Goal: Task Accomplishment & Management: Use online tool/utility

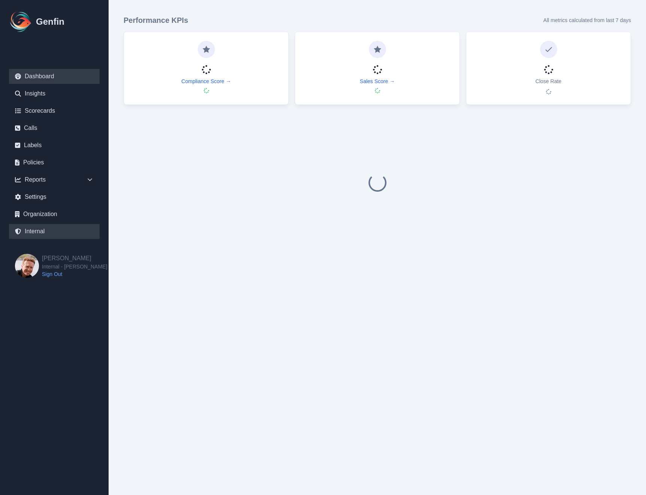
click at [35, 235] on link "Internal" at bounding box center [54, 231] width 91 height 15
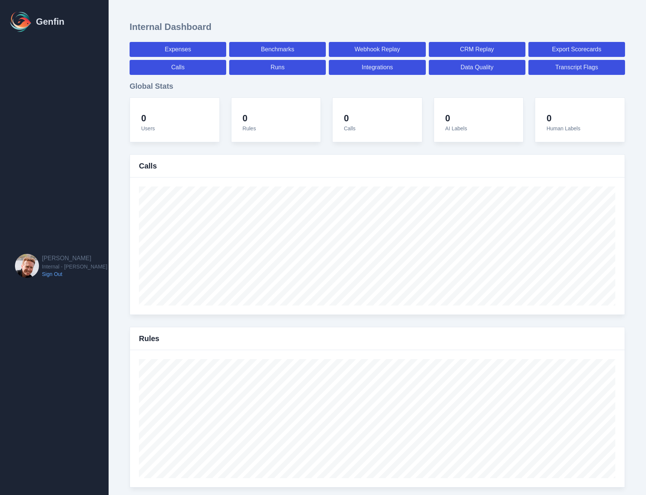
select select "paid"
select select "7"
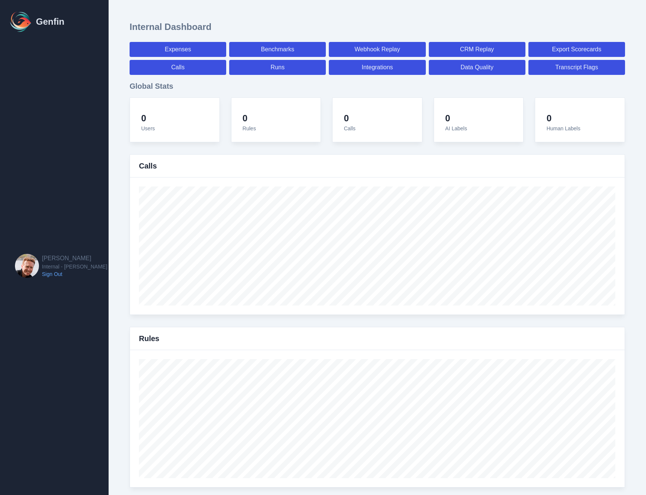
select select "paid"
select select "7"
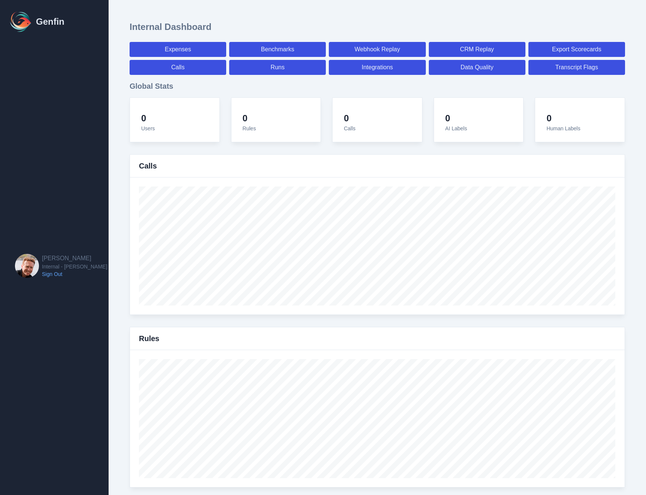
select select "7"
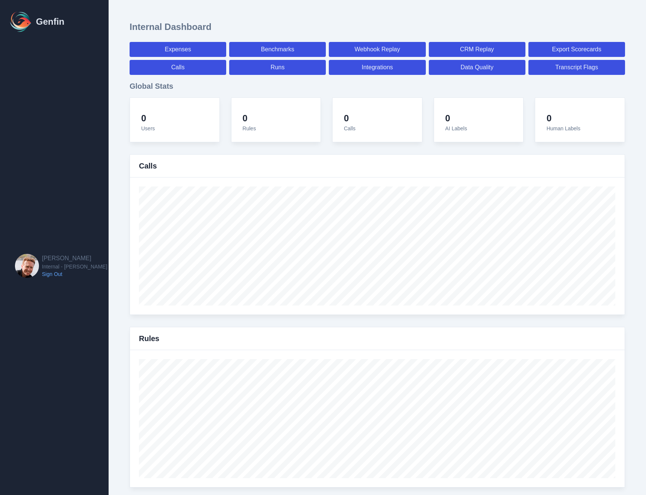
select select "7"
select select "paid"
select select "7"
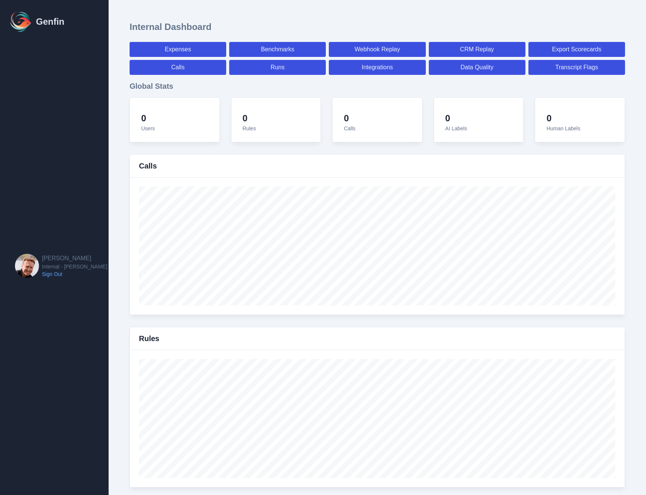
select select "7"
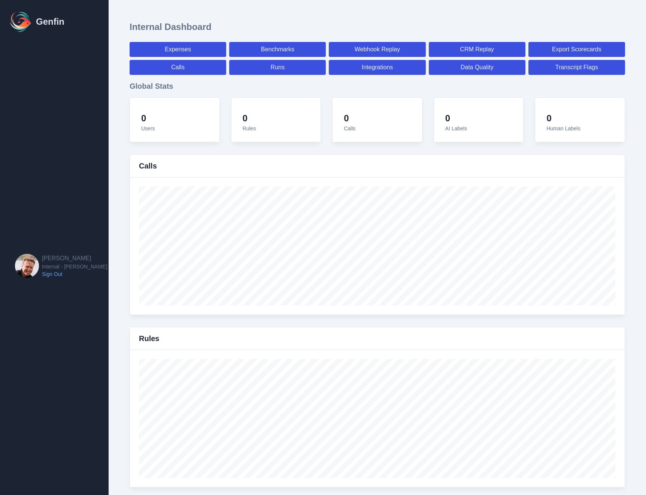
select select "7"
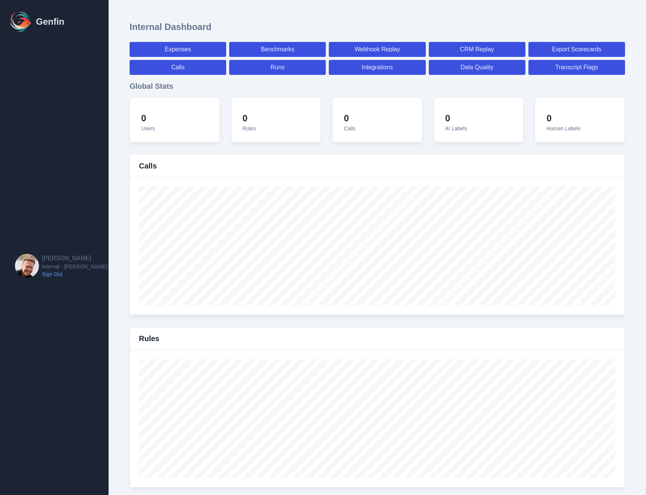
select select "7"
select select "paid"
select select "7"
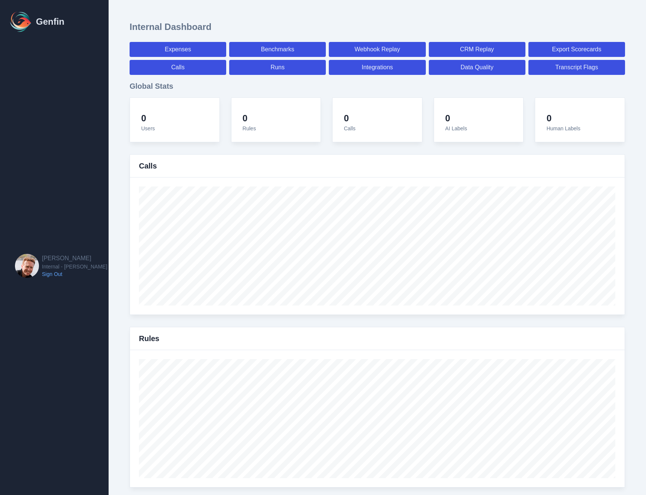
select select "paid"
select select "7"
select select "paid"
select select "7"
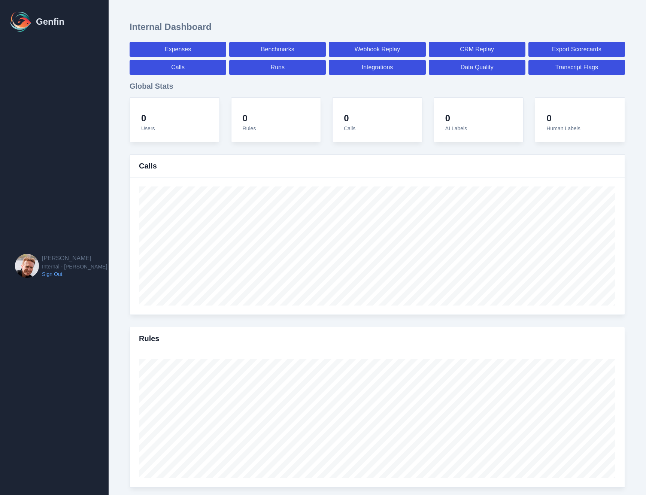
select select "7"
select select "paid"
select select "7"
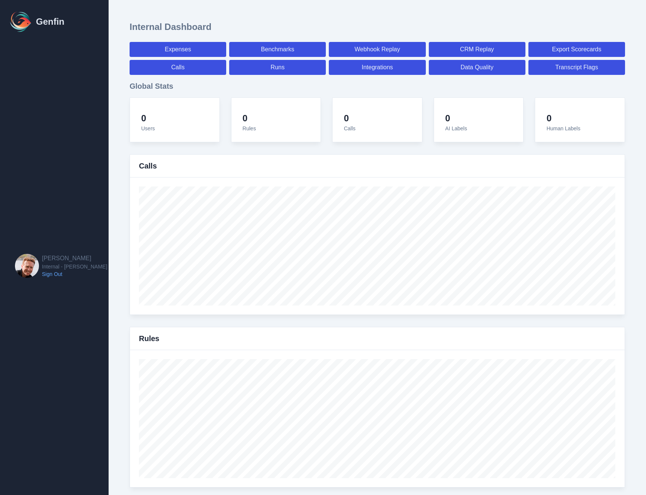
select select "paid"
select select "7"
select select "paid"
select select "7"
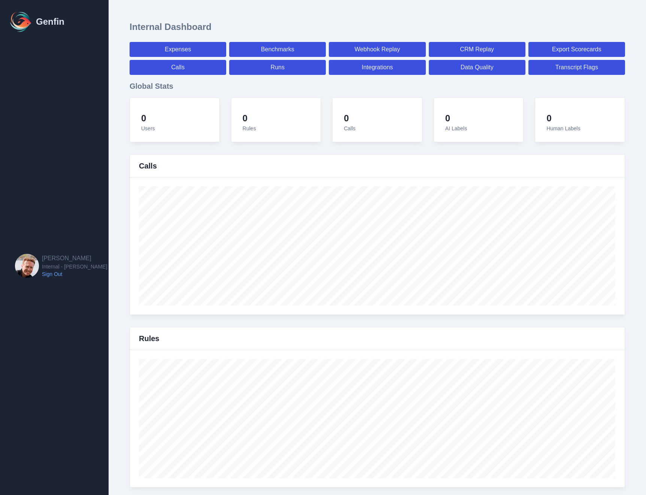
select select "7"
select select "paid"
select select "7"
select select "paid"
select select "7"
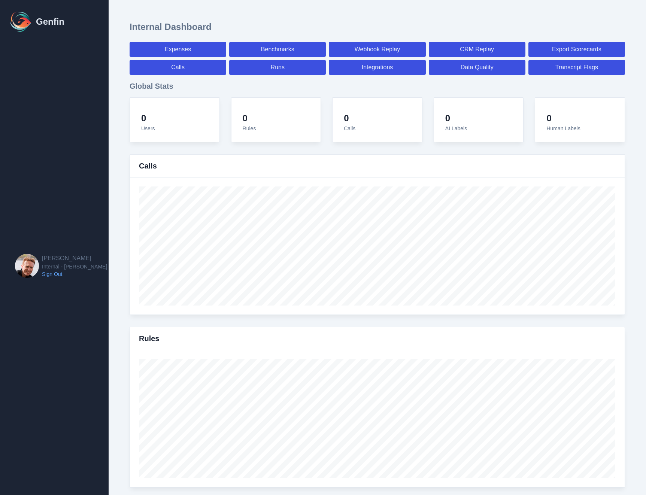
select select "7"
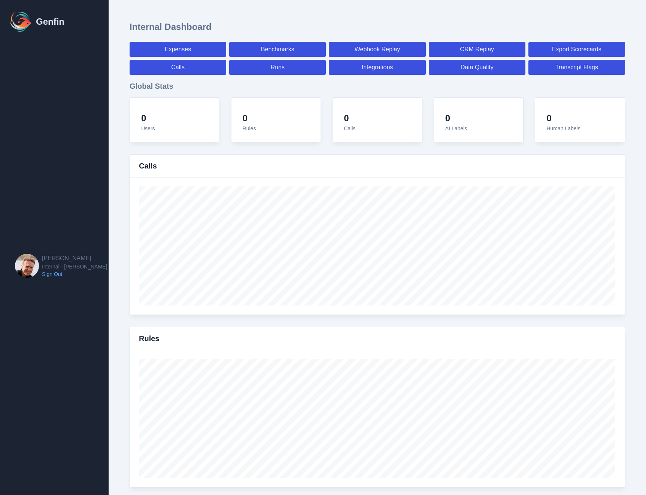
select select "paid"
select select "7"
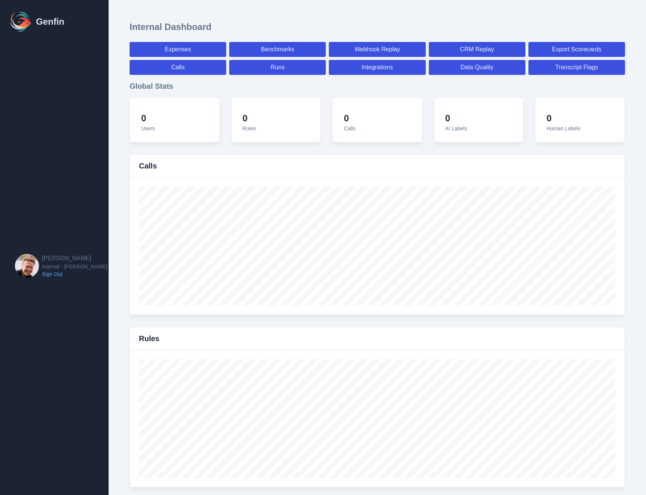
select select "paid"
select select "7"
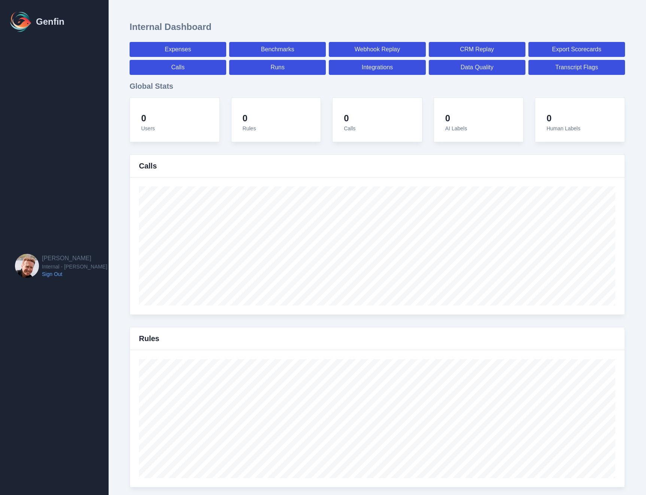
select select "7"
select select "paid"
select select "7"
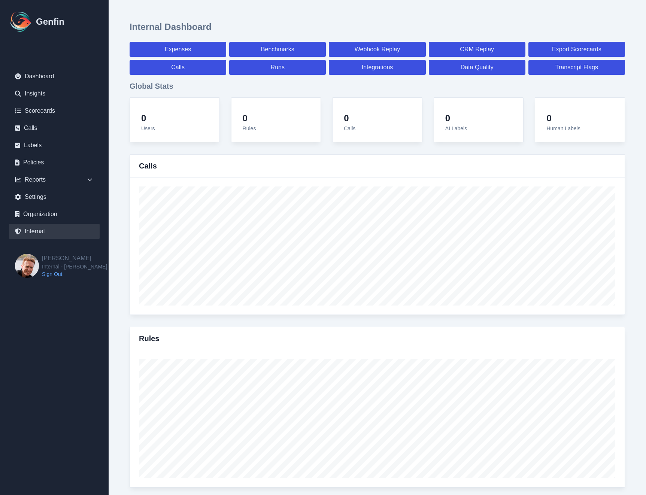
scroll to position [2599, 0]
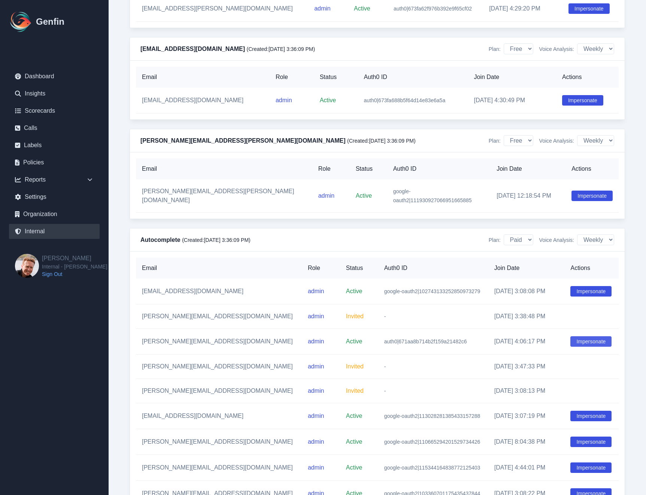
click at [583, 347] on button "Impersonate" at bounding box center [590, 341] width 41 height 10
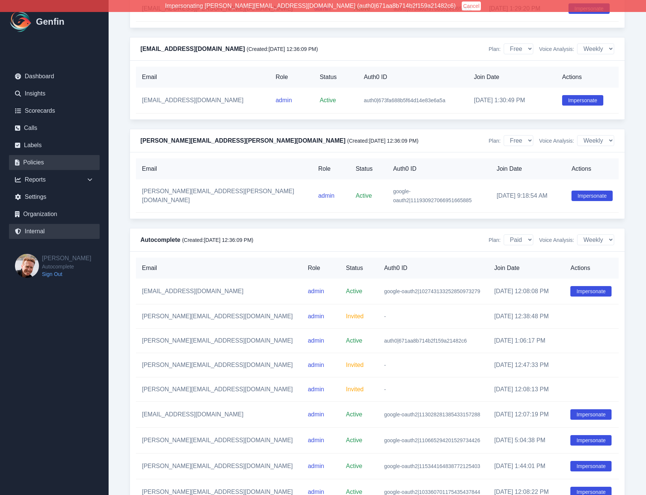
click at [29, 162] on link "Policies" at bounding box center [54, 162] width 91 height 15
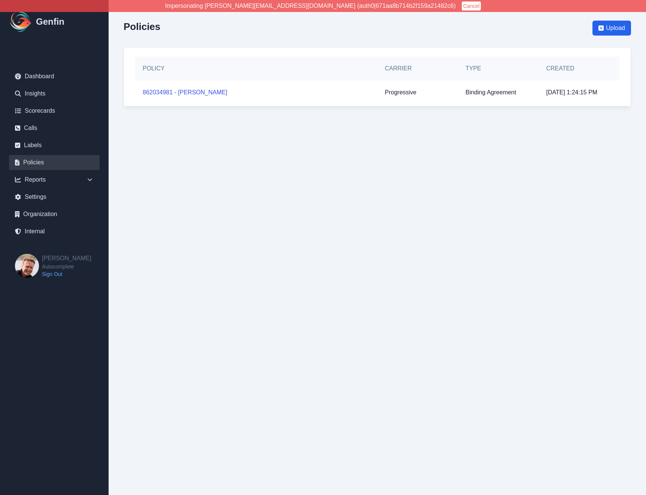
click at [305, 121] on html "Impersonating jeff@autocomplete.io (auth0|671aa8b714b2f159a21482c6) Cancel Genf…" at bounding box center [323, 60] width 646 height 121
click at [462, 6] on button "Cancel" at bounding box center [471, 5] width 19 height 9
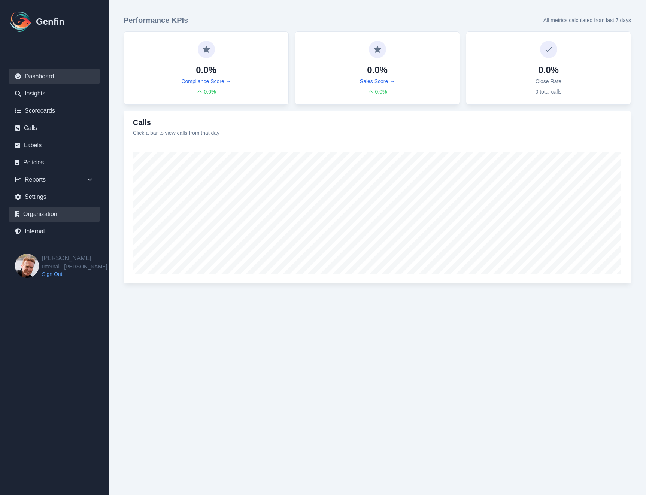
click at [45, 211] on link "Organization" at bounding box center [54, 214] width 91 height 15
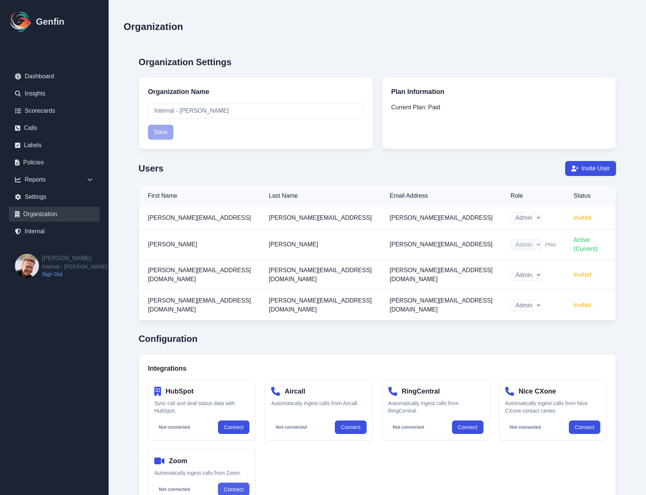
click at [241, 483] on link "Connect" at bounding box center [233, 489] width 31 height 13
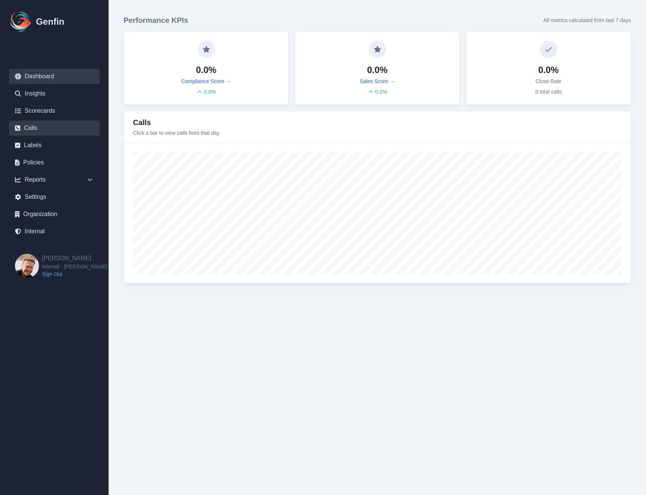
click at [42, 128] on link "Calls" at bounding box center [54, 128] width 91 height 15
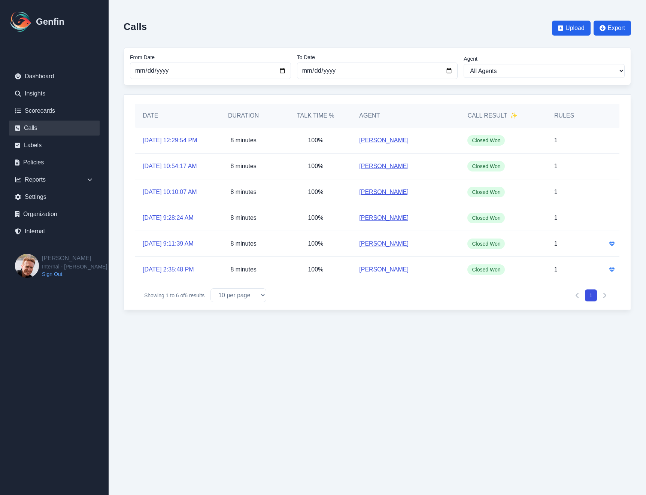
click at [152, 138] on link "9/3/2025, 12:29:54 PM" at bounding box center [170, 140] width 55 height 9
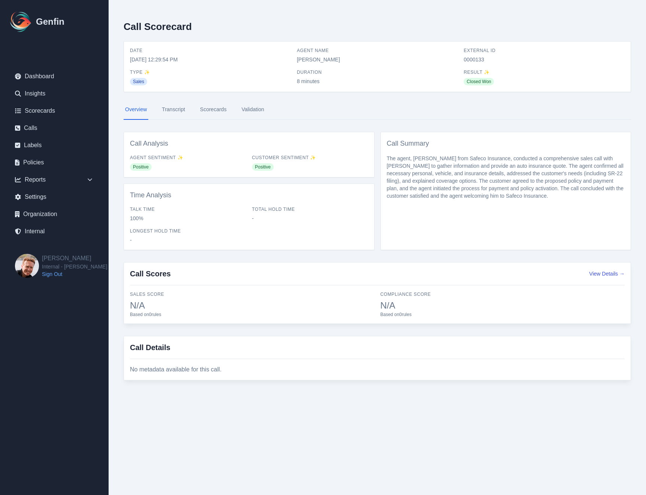
click at [254, 109] on link "Validation" at bounding box center [252, 110] width 25 height 20
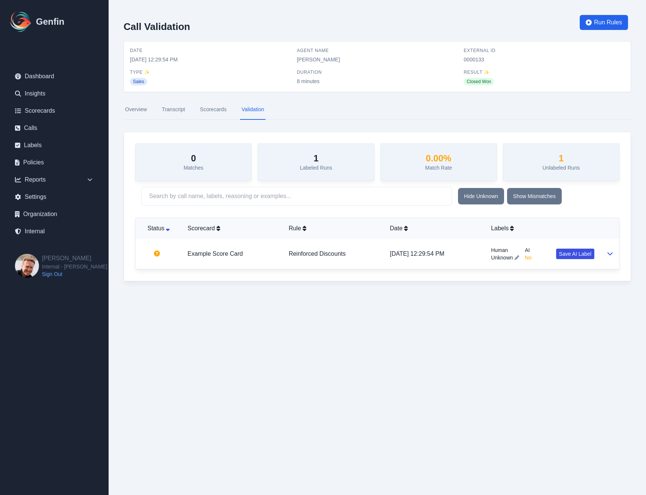
click at [208, 112] on link "Scorecards" at bounding box center [213, 110] width 30 height 20
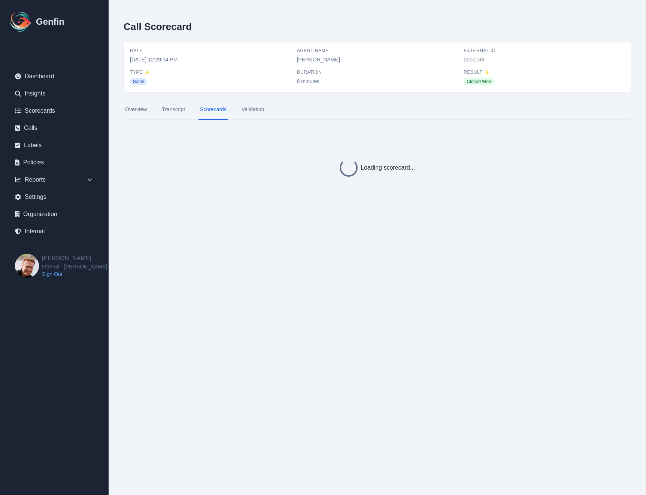
click at [254, 110] on link "Validation" at bounding box center [252, 110] width 25 height 20
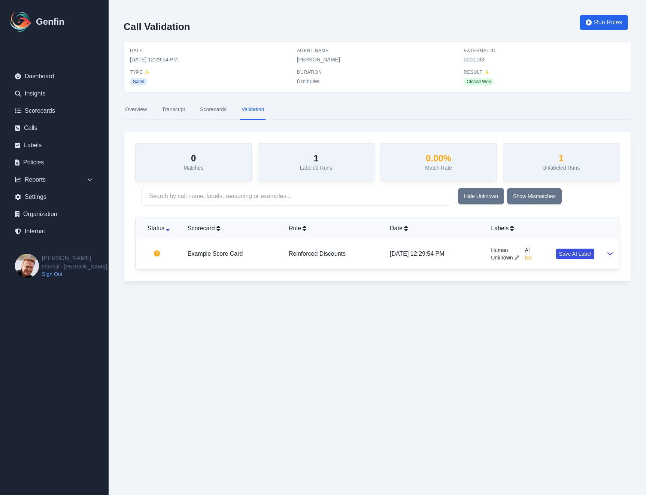
click at [169, 111] on link "Transcript" at bounding box center [173, 110] width 26 height 20
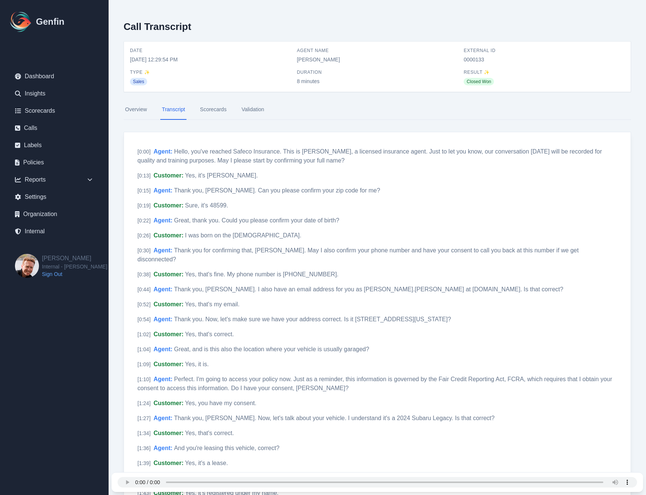
click at [248, 107] on link "Validation" at bounding box center [252, 110] width 25 height 20
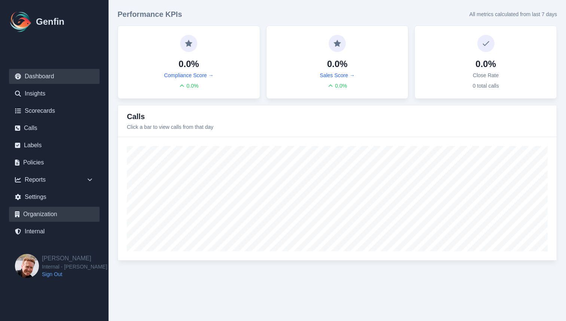
click at [49, 217] on link "Organization" at bounding box center [54, 214] width 91 height 15
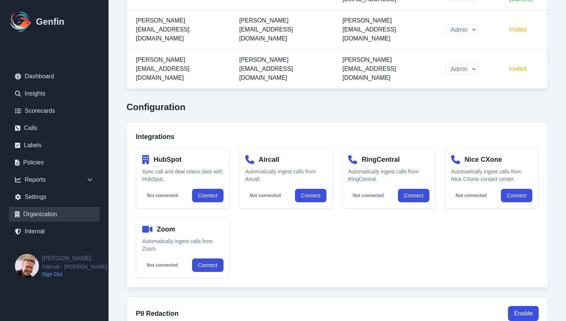
scroll to position [300, 0]
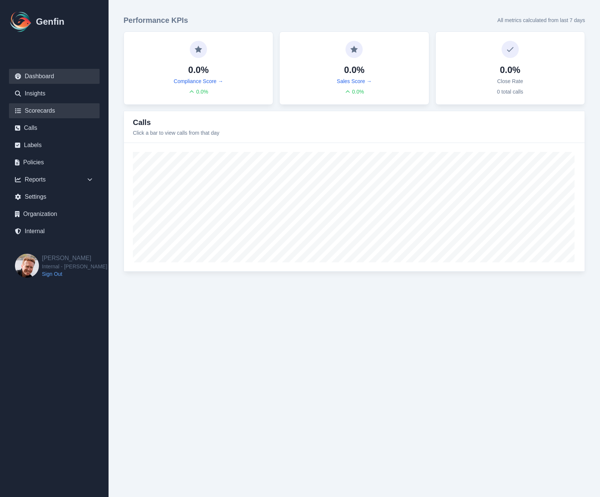
click at [39, 114] on link "Scorecards" at bounding box center [54, 110] width 91 height 15
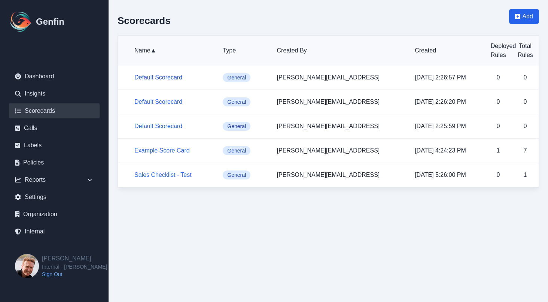
click at [163, 79] on link "Default Scorecard" at bounding box center [158, 77] width 48 height 6
click at [162, 100] on link "Default Scorecard" at bounding box center [158, 101] width 48 height 6
click at [162, 127] on link "Default Scorecard" at bounding box center [158, 126] width 48 height 6
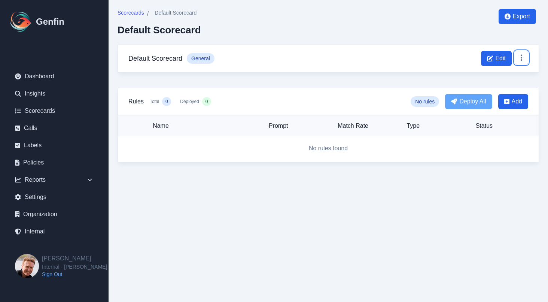
click at [528, 57] on button at bounding box center [521, 57] width 13 height 13
click at [494, 89] on button "Delete" at bounding box center [499, 88] width 60 height 13
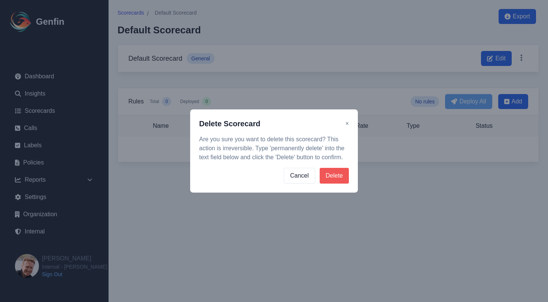
click at [343, 179] on button "Delete" at bounding box center [334, 176] width 29 height 16
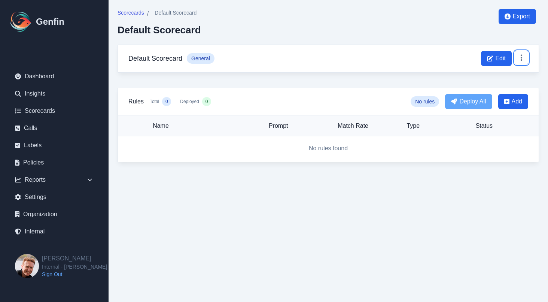
click at [521, 61] on button at bounding box center [521, 57] width 13 height 13
click at [485, 87] on button "Delete" at bounding box center [499, 88] width 60 height 13
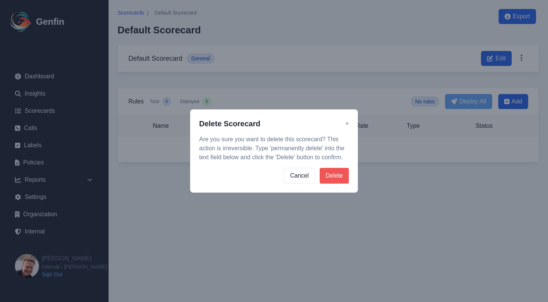
click at [334, 181] on button "Delete" at bounding box center [334, 176] width 29 height 16
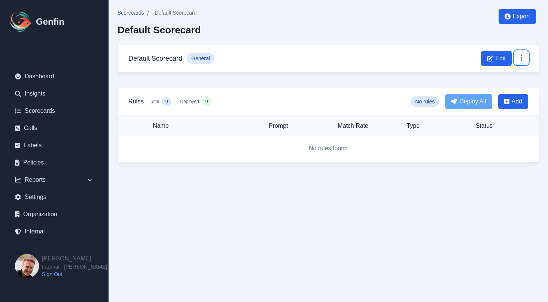
click at [519, 57] on icon at bounding box center [521, 57] width 7 height 7
click at [484, 90] on button "Delete" at bounding box center [499, 88] width 60 height 13
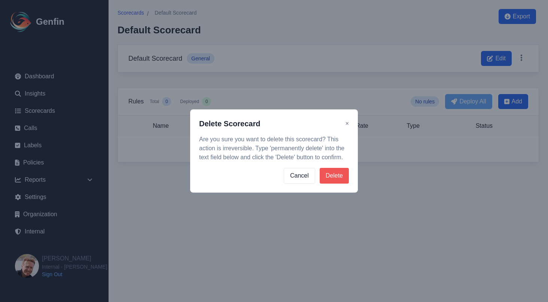
click at [338, 176] on button "Delete" at bounding box center [334, 176] width 29 height 16
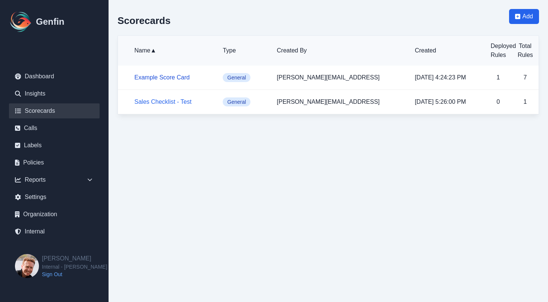
click at [169, 77] on link "Example Score Card" at bounding box center [161, 77] width 55 height 6
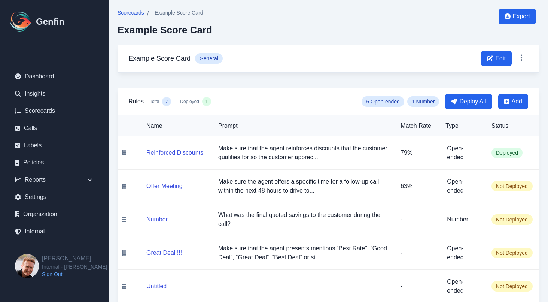
click at [132, 12] on span "Scorecards" at bounding box center [131, 12] width 27 height 7
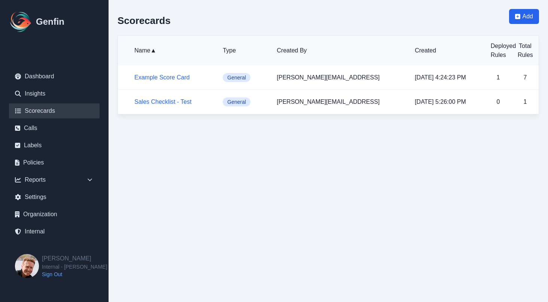
click at [153, 98] on h5 "Sales Checklist - Test" at bounding box center [172, 101] width 76 height 9
click at [153, 98] on link "Sales Checklist - Test" at bounding box center [162, 101] width 57 height 6
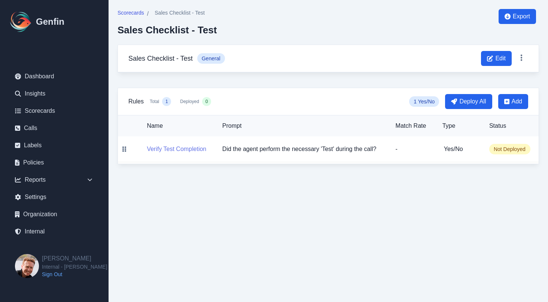
click at [164, 150] on button "Verify Test Completion" at bounding box center [177, 149] width 60 height 9
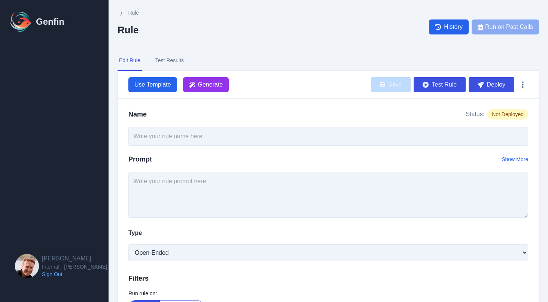
type input "Verify Test Completion"
type textarea "Did the agent perform the necessary 'Test' during the call?"
select select "Yes/No"
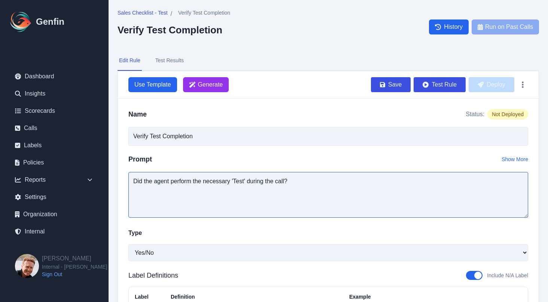
click at [195, 182] on textarea "Did the agent perform the necessary 'Test' during the call?" at bounding box center [328, 195] width 400 height 46
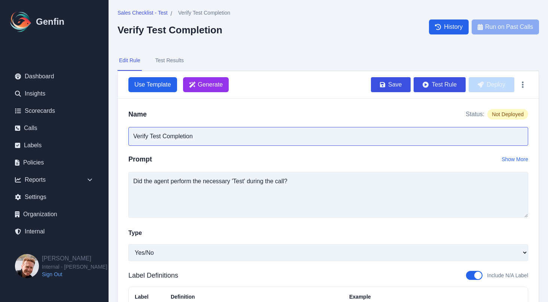
click at [201, 135] on input "Verify Test Completion" at bounding box center [328, 136] width 400 height 19
type input "Verify Name"
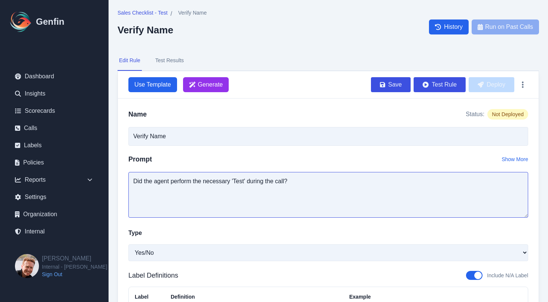
click at [222, 202] on textarea "Did the agent perform the necessary 'Test' during the call?" at bounding box center [328, 195] width 400 height 46
click at [109, 137] on div "Sales Checklist - Test / Verify Name Verify Name History Run on Past Calls Edit…" at bounding box center [329, 280] width 440 height 560
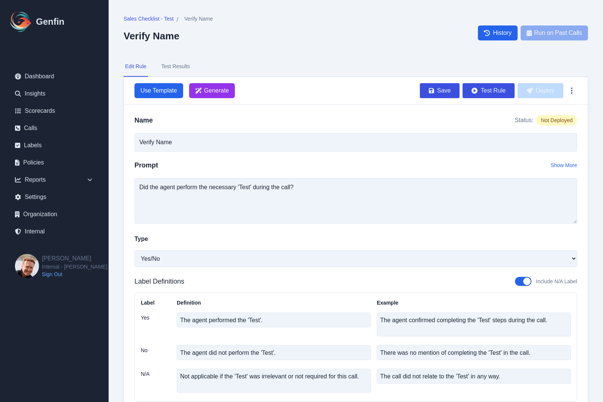
click at [309, 239] on div "Type" at bounding box center [355, 240] width 443 height 13
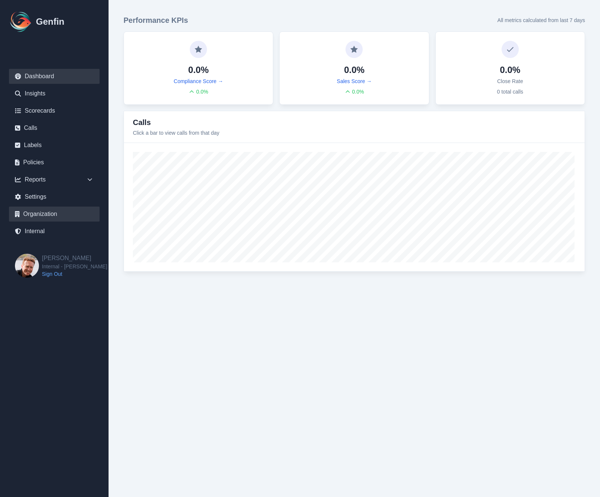
click at [45, 211] on link "Organization" at bounding box center [54, 214] width 91 height 15
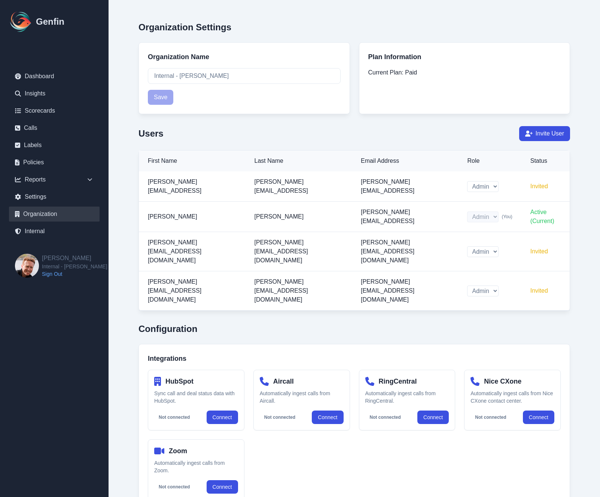
scroll to position [41, 0]
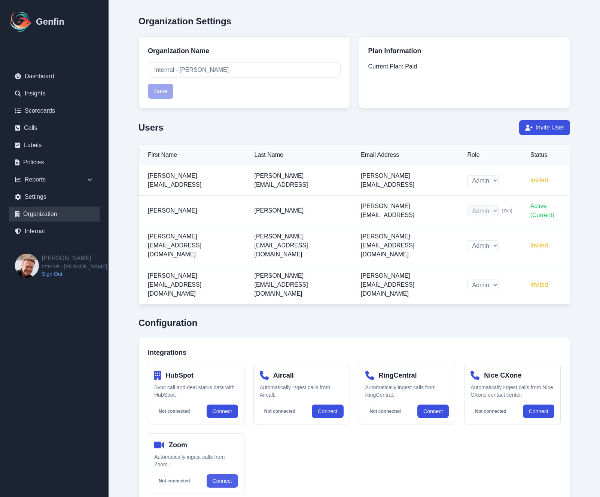
click at [231, 475] on link "Connect" at bounding box center [222, 481] width 31 height 13
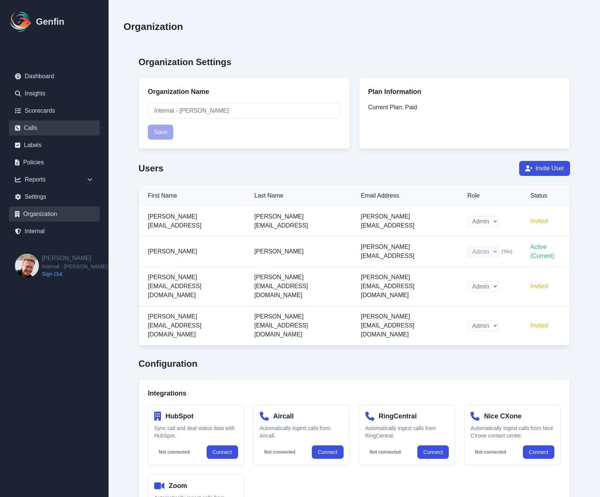
click at [33, 130] on link "Calls" at bounding box center [54, 128] width 91 height 15
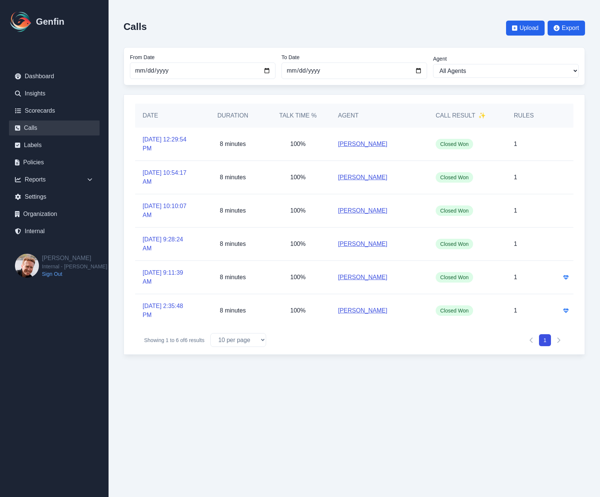
click at [130, 370] on html "Genfin Dashboard Insights Scorecards Calls Labels Policies Reports Sales Compli…" at bounding box center [300, 185] width 600 height 370
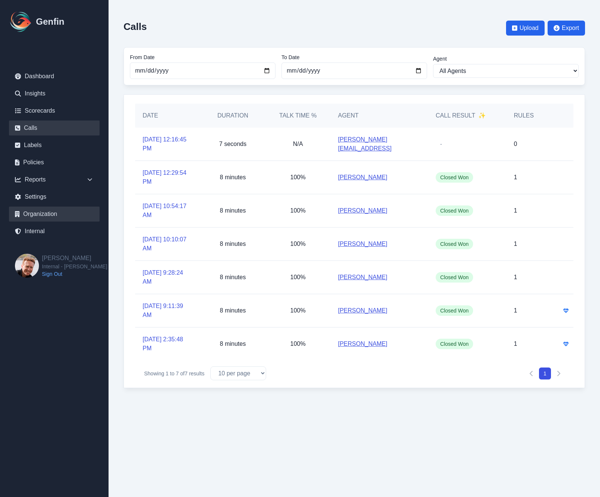
click at [33, 216] on link "Organization" at bounding box center [54, 214] width 91 height 15
